Goal: Communication & Community: Connect with others

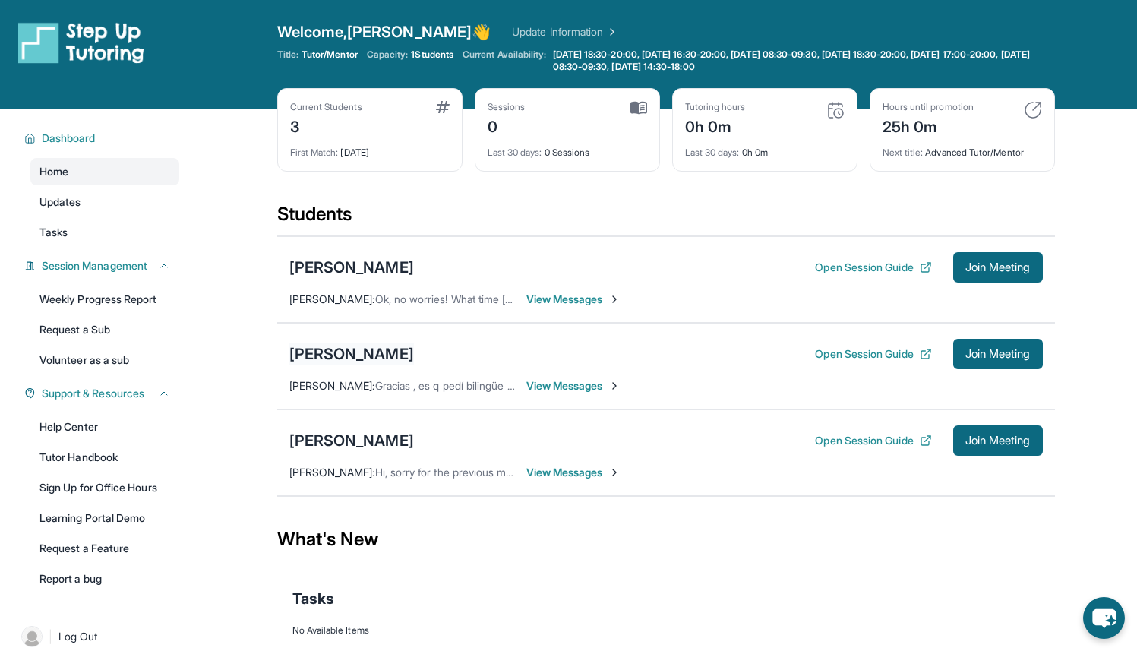
click at [379, 350] on div "[PERSON_NAME]" at bounding box center [351, 353] width 125 height 21
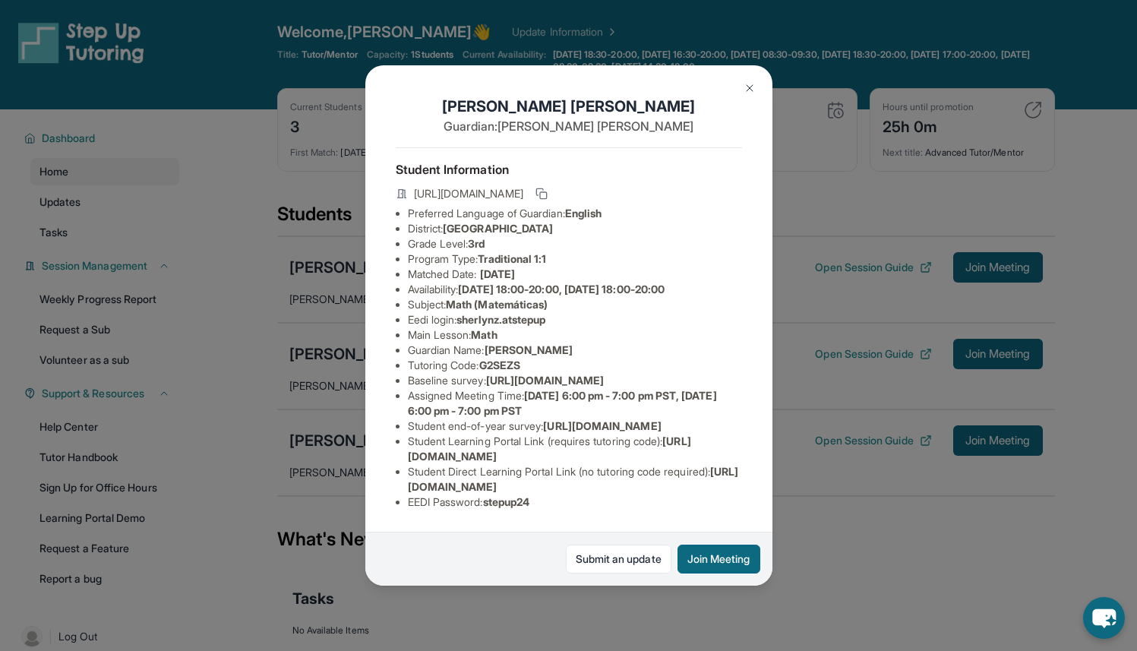
click at [749, 82] on img at bounding box center [749, 88] width 12 height 12
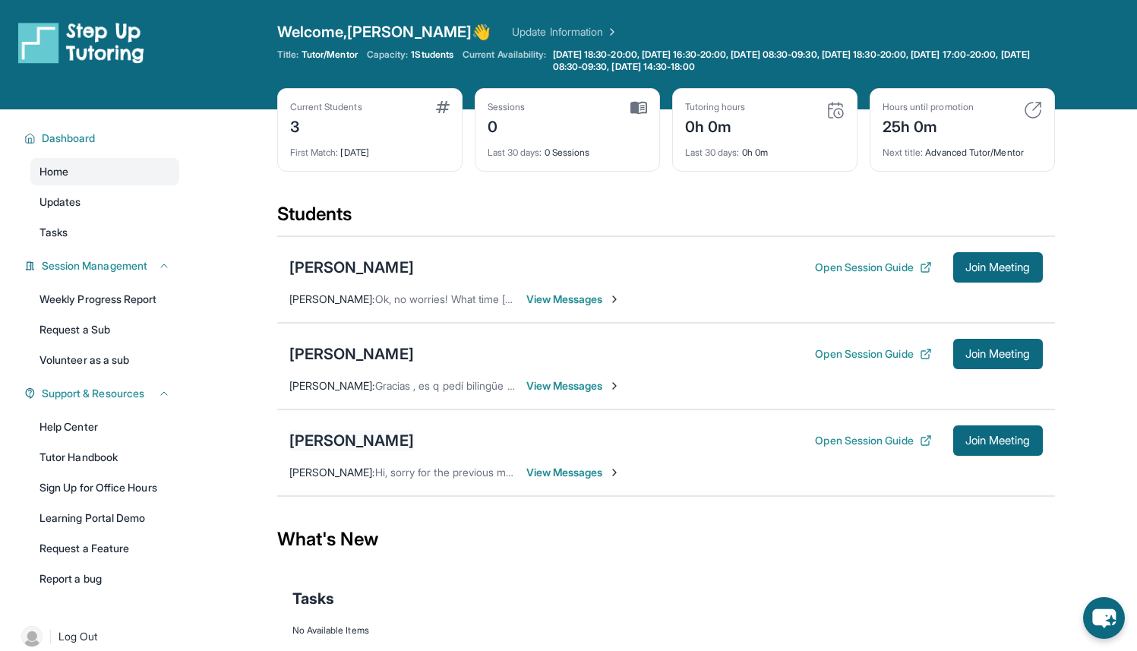
click at [409, 444] on div "[PERSON_NAME]" at bounding box center [351, 440] width 125 height 21
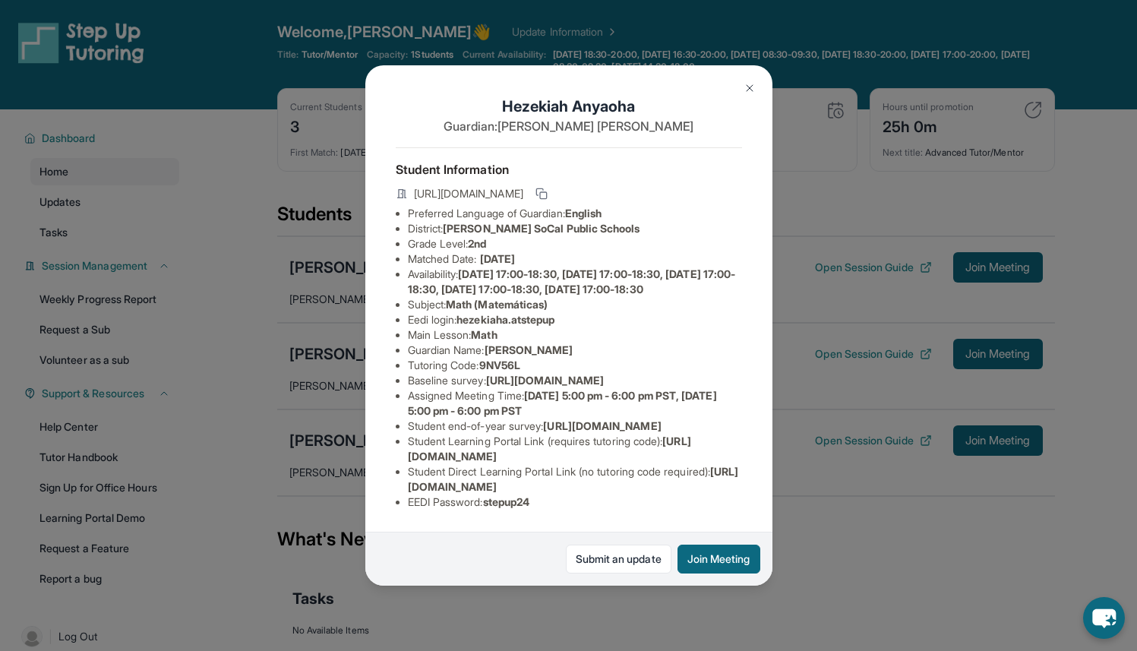
scroll to position [141, 0]
click at [750, 87] on img at bounding box center [749, 88] width 12 height 12
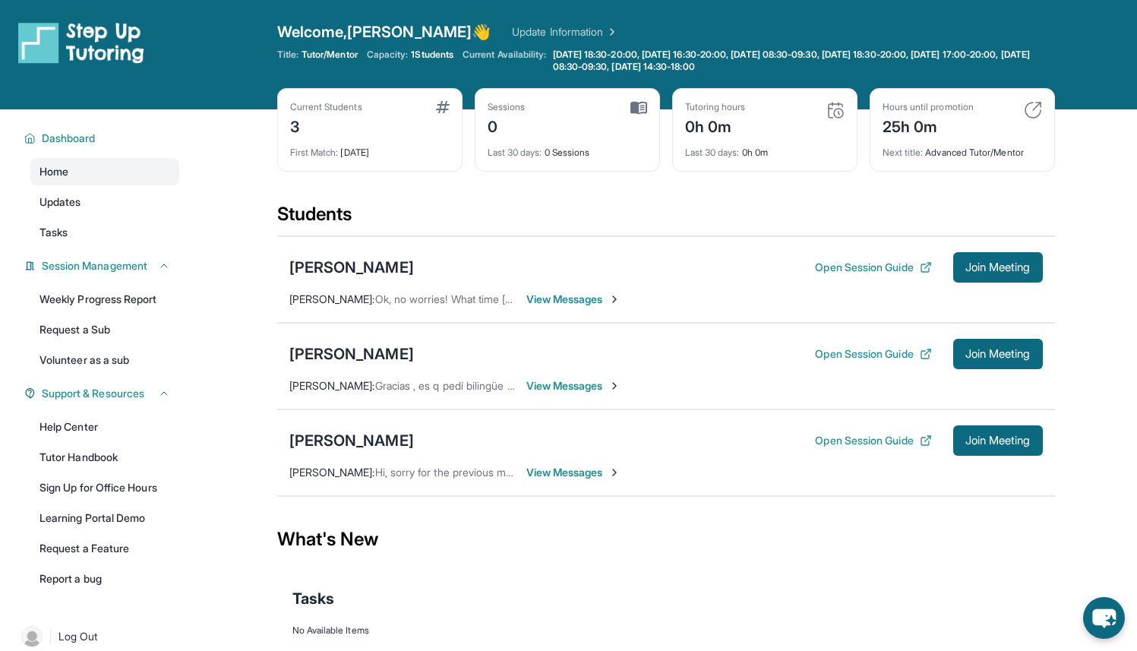
click at [563, 468] on span "View Messages" at bounding box center [573, 472] width 95 height 15
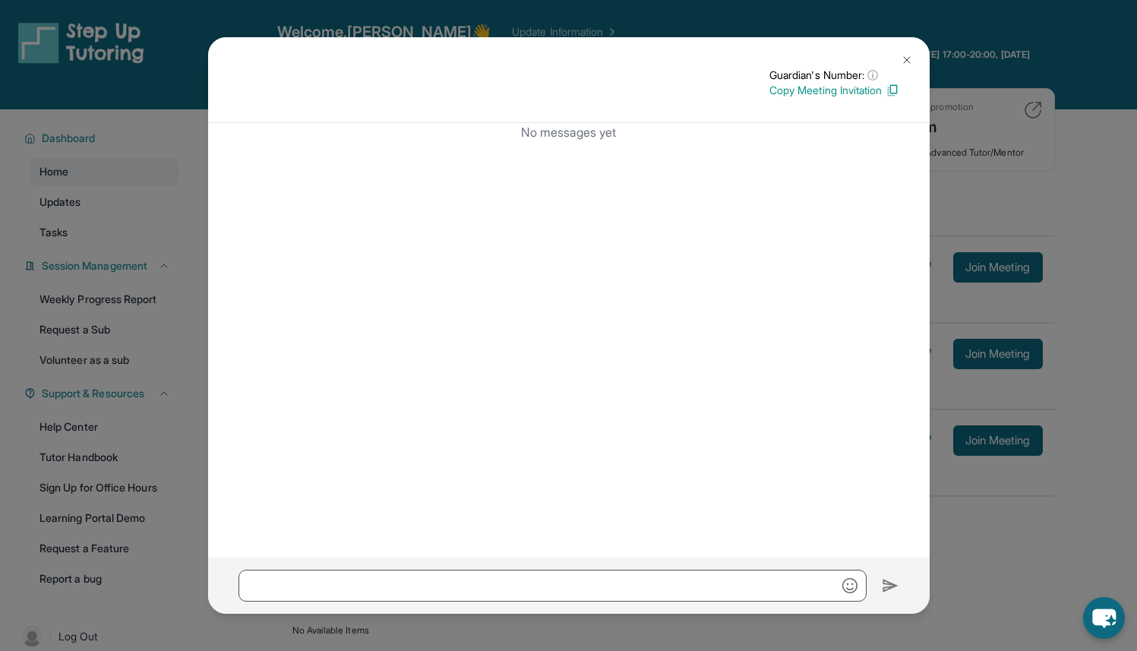
scroll to position [0, 0]
click at [904, 58] on img at bounding box center [907, 60] width 12 height 12
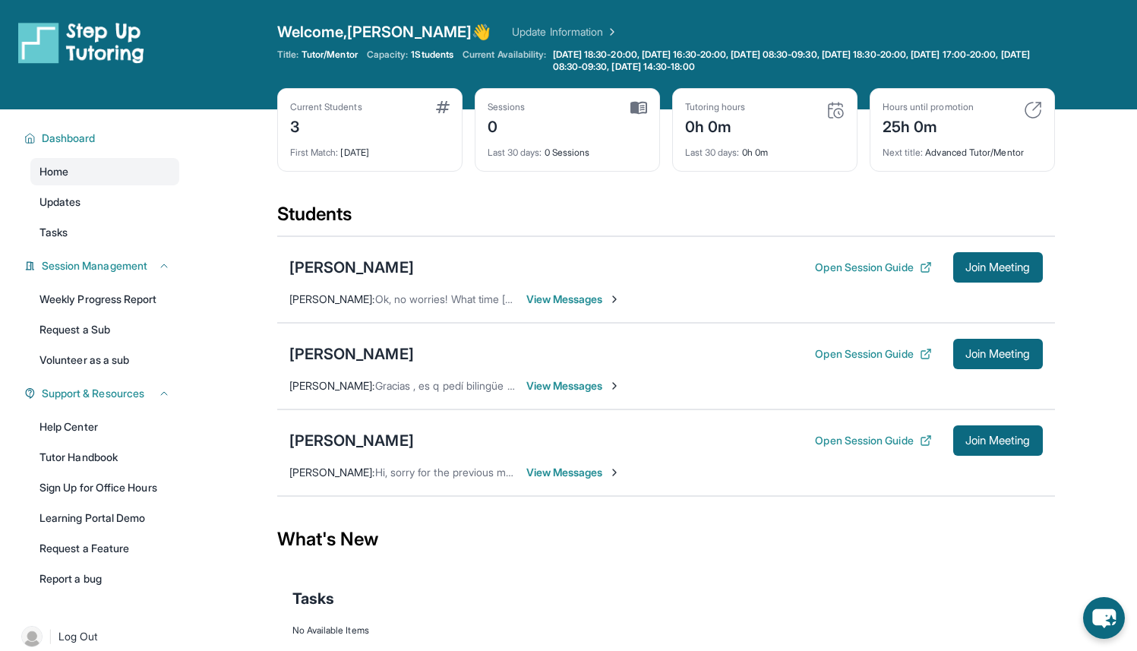
click at [568, 472] on span "View Messages" at bounding box center [573, 472] width 95 height 15
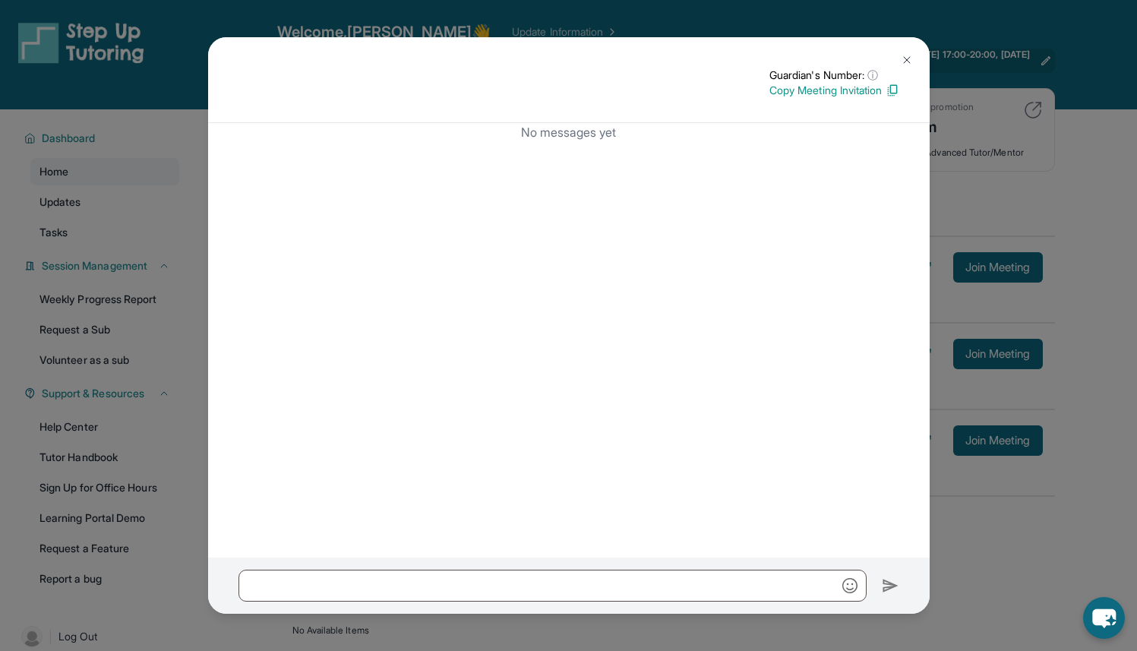
click at [905, 54] on img at bounding box center [907, 60] width 12 height 12
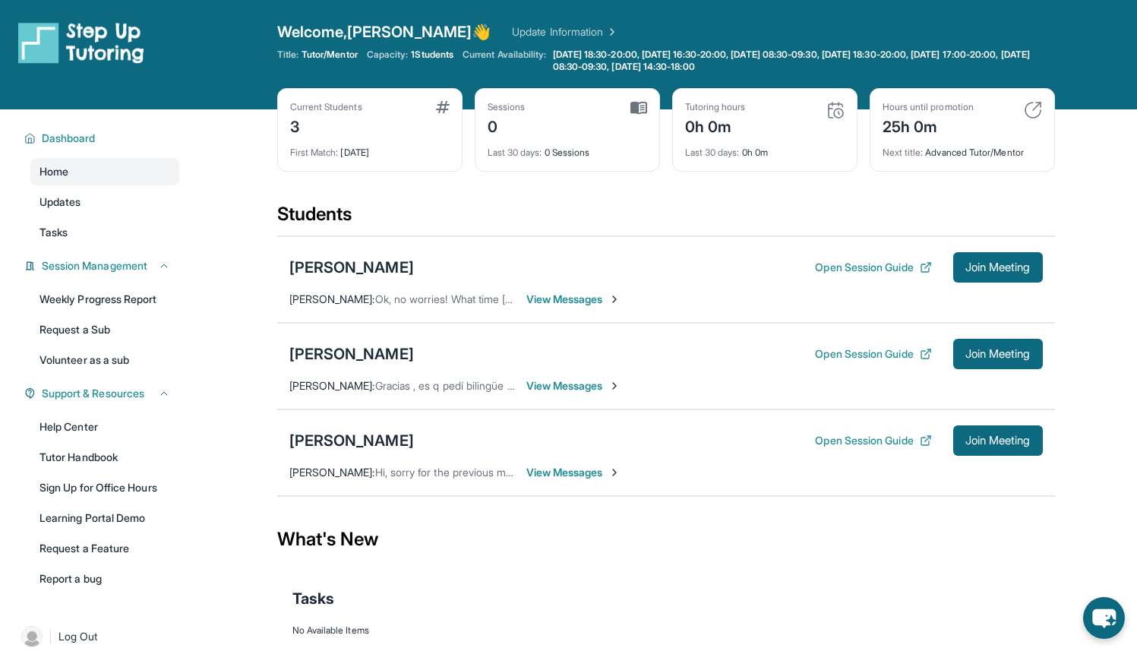
click at [577, 473] on span "View Messages" at bounding box center [573, 472] width 95 height 15
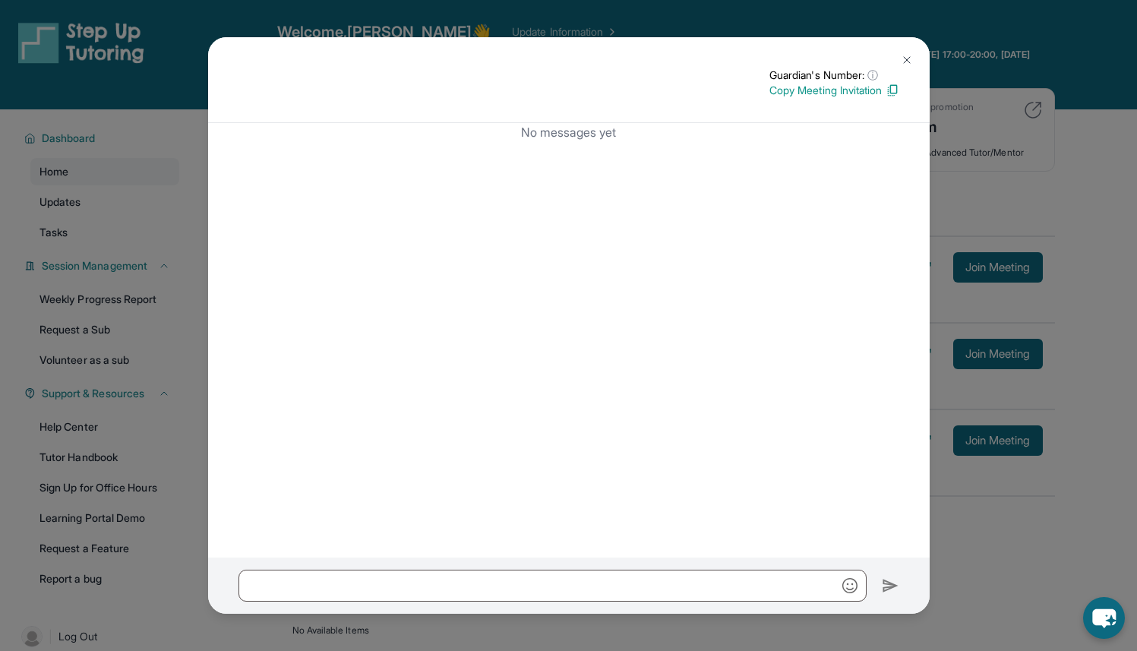
click at [908, 54] on img at bounding box center [907, 60] width 12 height 12
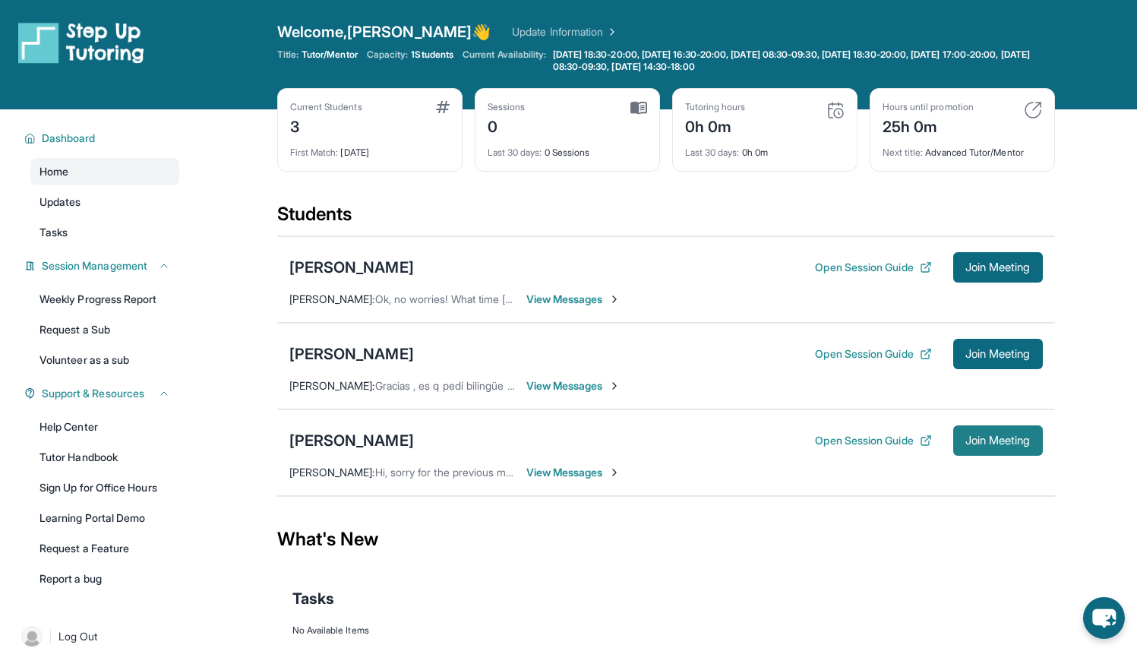
click at [1003, 440] on span "Join Meeting" at bounding box center [997, 440] width 65 height 9
click at [555, 469] on span "View Messages" at bounding box center [573, 472] width 95 height 15
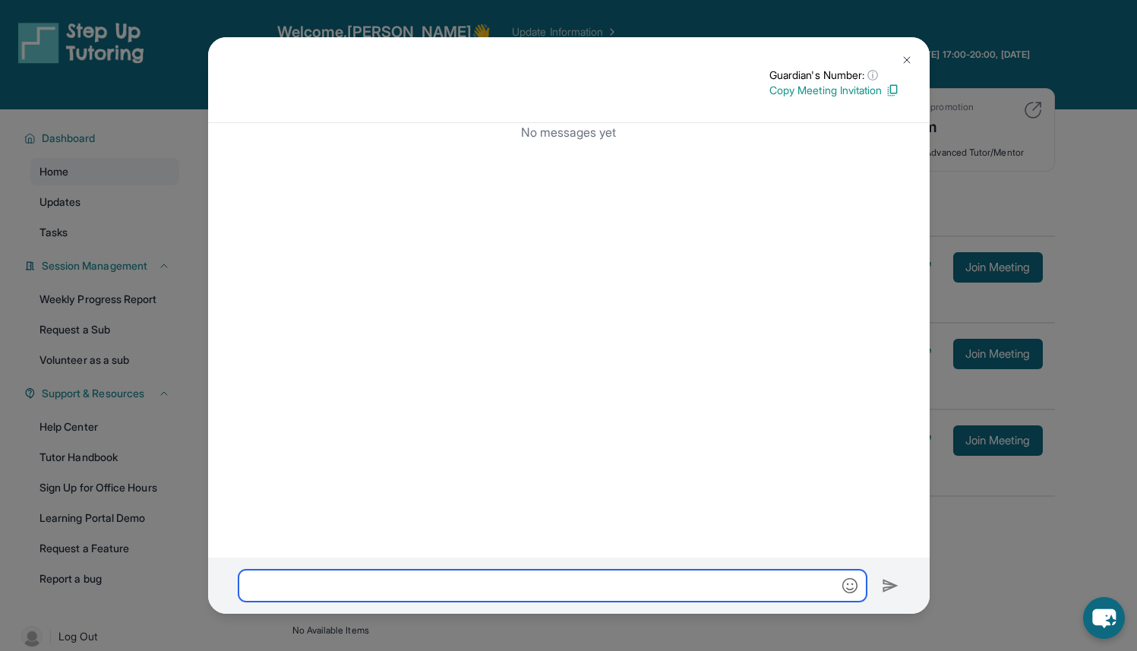
click at [481, 576] on input "text" at bounding box center [552, 586] width 628 height 32
click at [503, 587] on input "**********" at bounding box center [552, 586] width 628 height 32
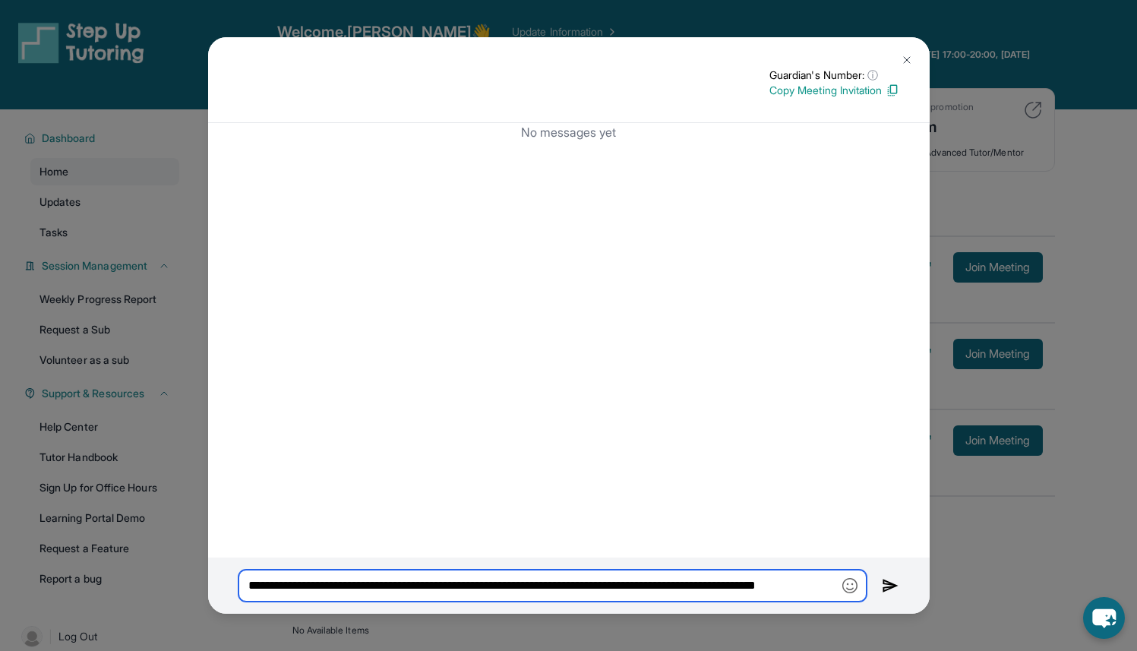
scroll to position [0, 16]
click at [267, 588] on input "**********" at bounding box center [552, 586] width 628 height 32
drag, startPoint x: 247, startPoint y: 585, endPoint x: 899, endPoint y: 578, distance: 652.3
click at [899, 578] on div "**********" at bounding box center [568, 585] width 721 height 56
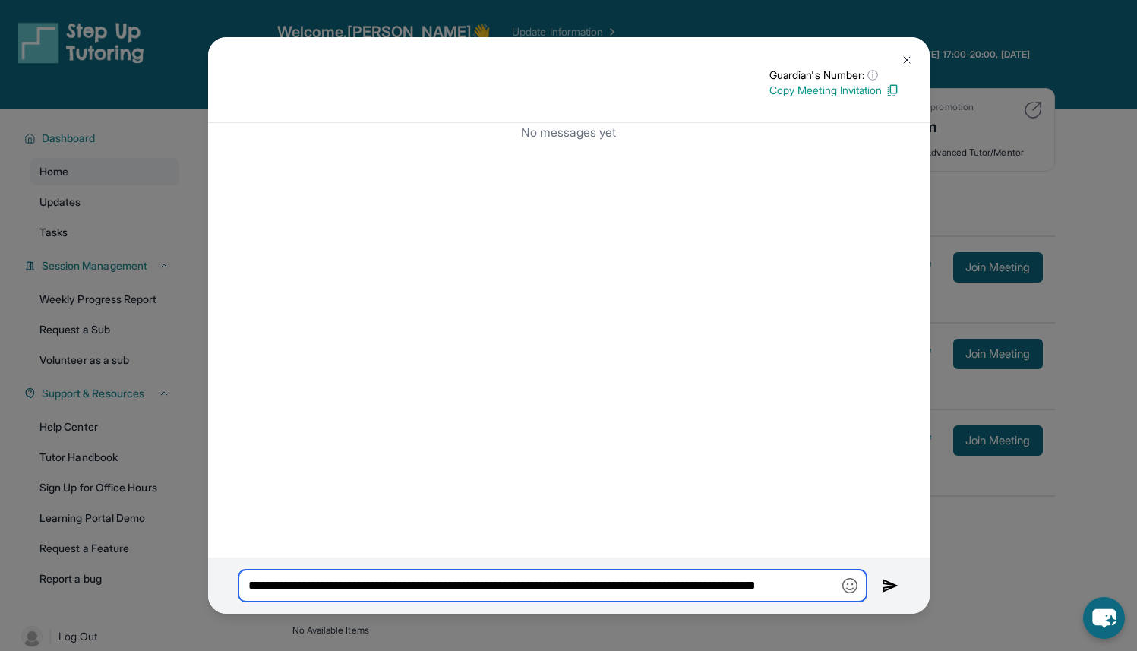
type input "**********"
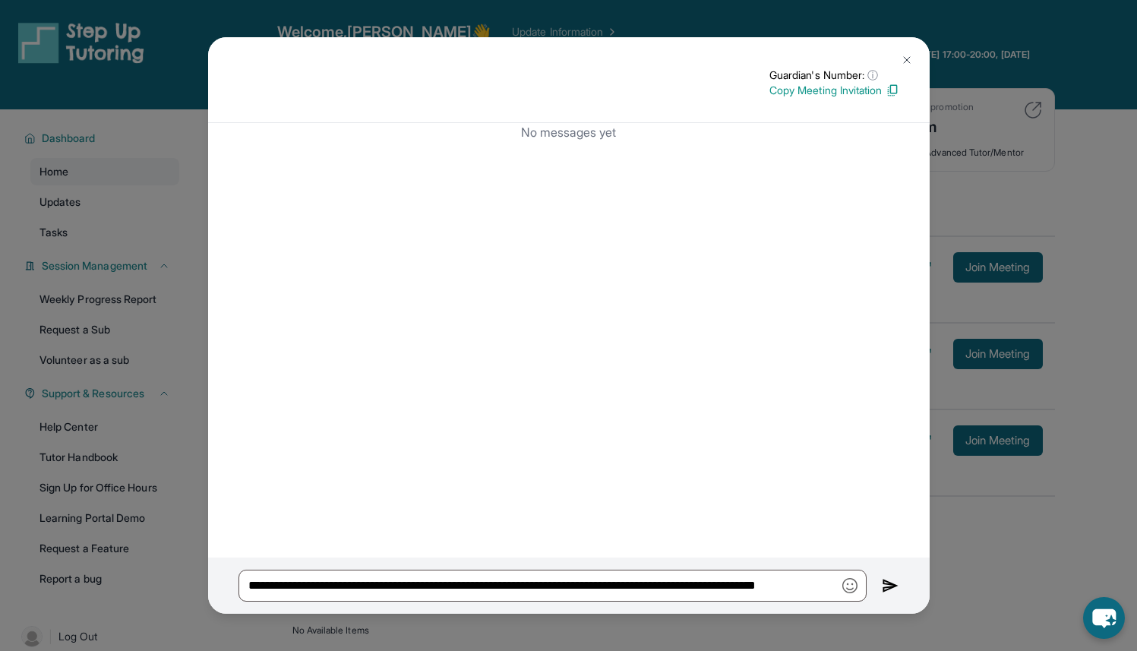
scroll to position [0, 0]
click at [901, 54] on img at bounding box center [907, 60] width 12 height 12
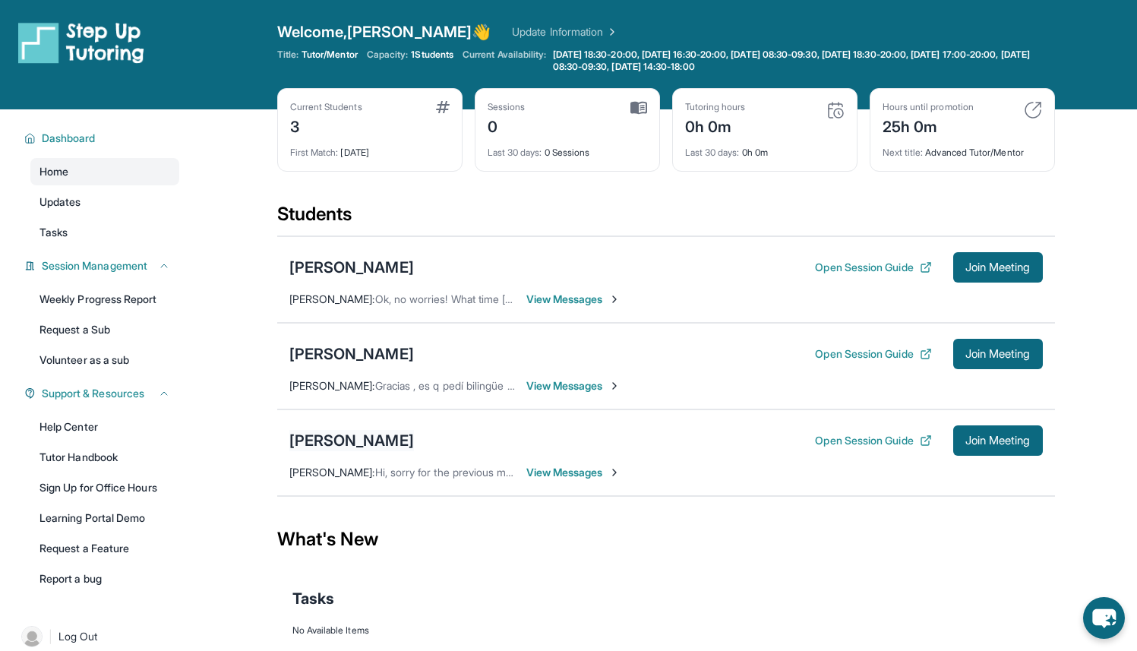
click at [377, 440] on div "[PERSON_NAME]" at bounding box center [351, 440] width 125 height 21
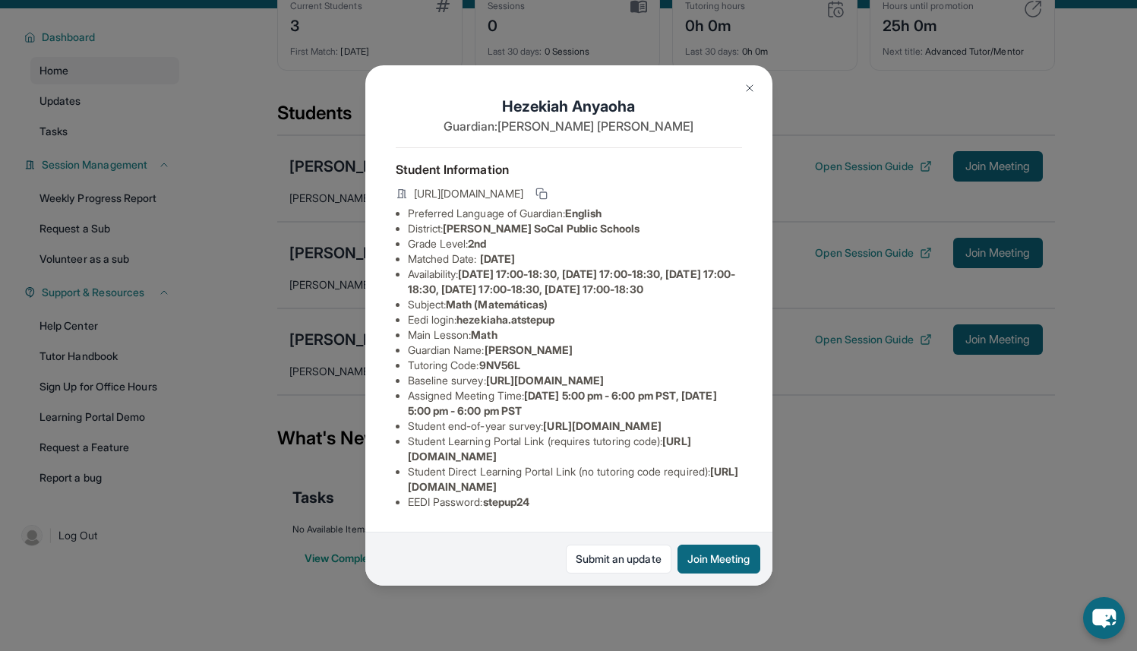
scroll to position [141, 0]
click at [753, 89] on img at bounding box center [749, 88] width 12 height 12
